Goal: Information Seeking & Learning: Learn about a topic

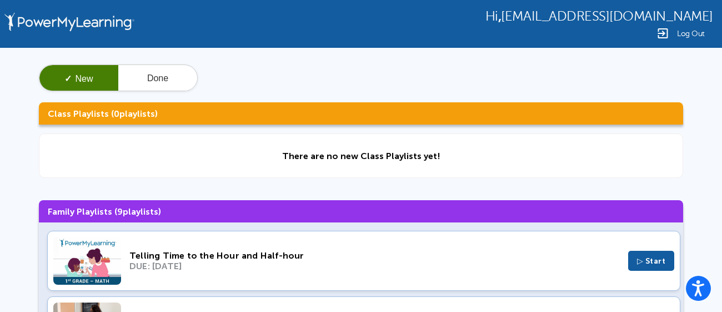
scroll to position [160, 0]
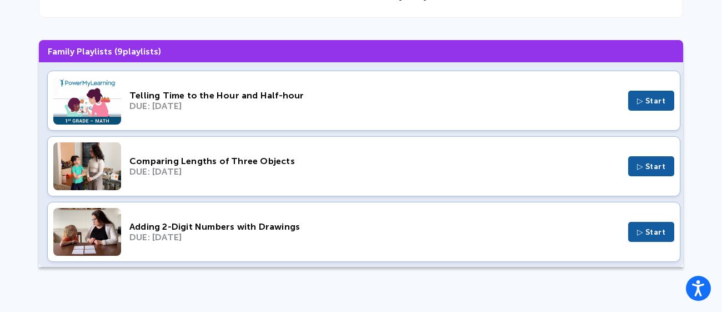
click at [158, 184] on div "Comparing Lengths of Three Objects DUE: [DATE] ▷ Start" at bounding box center [363, 166] width 633 height 60
click at [639, 168] on span "▷ Start" at bounding box center [651, 166] width 29 height 9
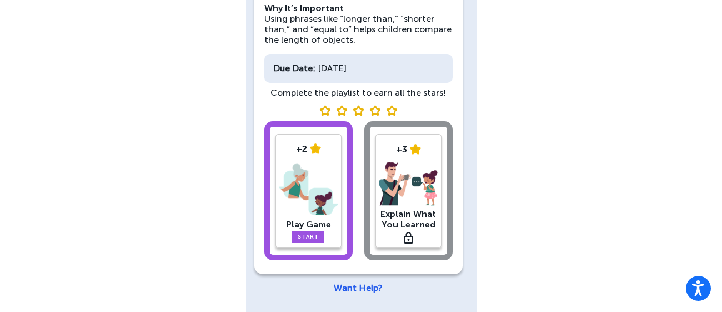
scroll to position [168, 0]
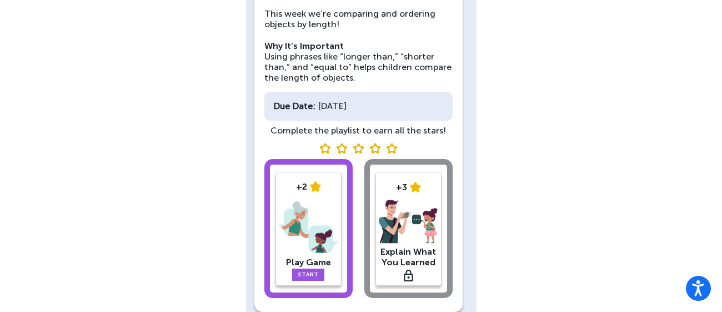
scroll to position [172, 0]
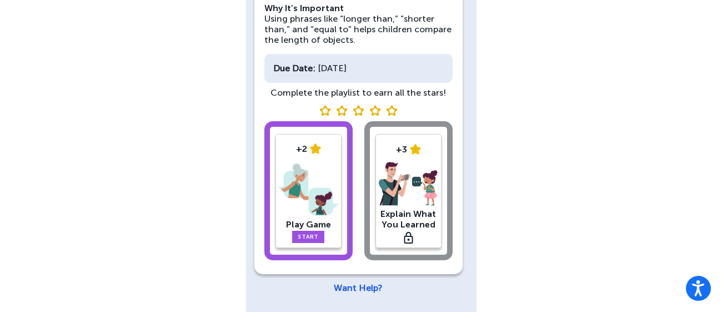
click at [314, 232] on link "Start" at bounding box center [308, 237] width 32 height 12
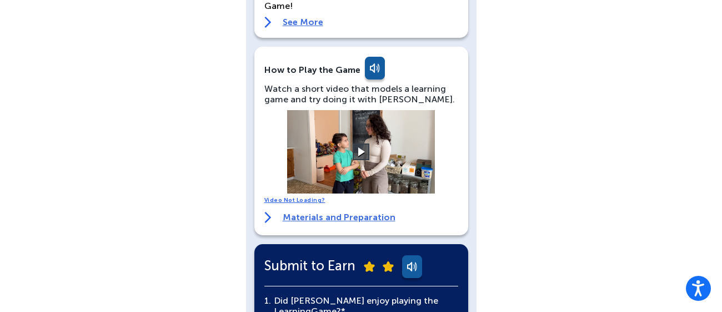
scroll to position [177, 0]
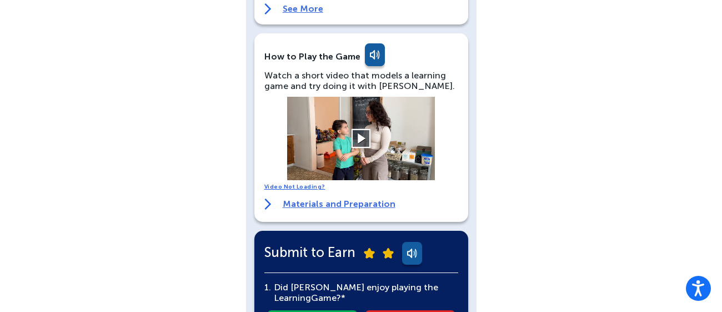
click at [363, 137] on button at bounding box center [361, 138] width 19 height 19
